Goal: Find specific page/section: Find specific page/section

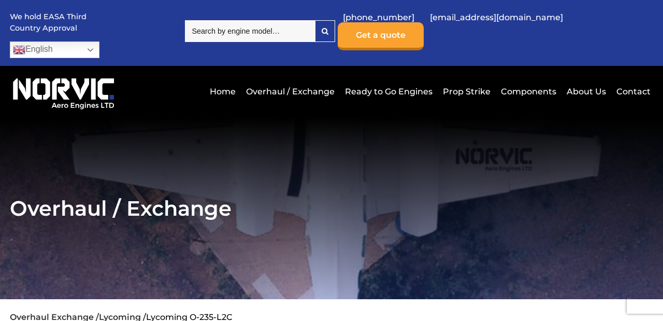
scroll to position [2, 0]
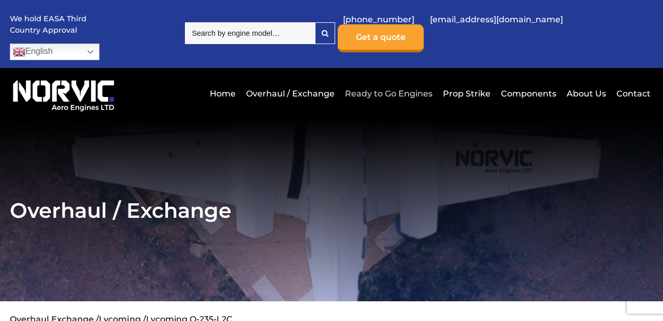
click at [410, 81] on link "Ready to Go Engines" at bounding box center [388, 93] width 93 height 25
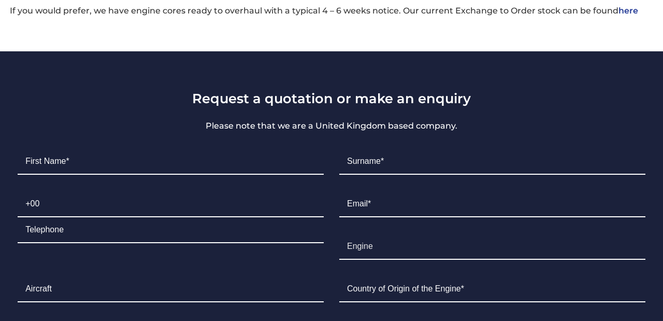
scroll to position [681, 0]
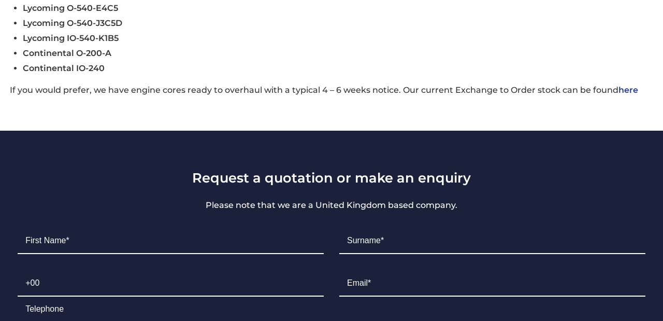
click at [625, 85] on link "here" at bounding box center [628, 90] width 20 height 10
